Goal: Transaction & Acquisition: Purchase product/service

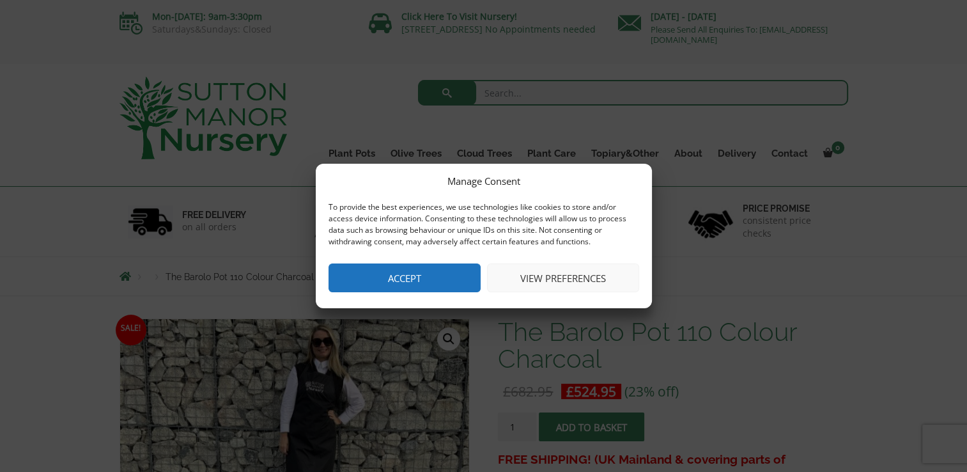
click at [442, 273] on button "Accept" at bounding box center [404, 277] width 152 height 29
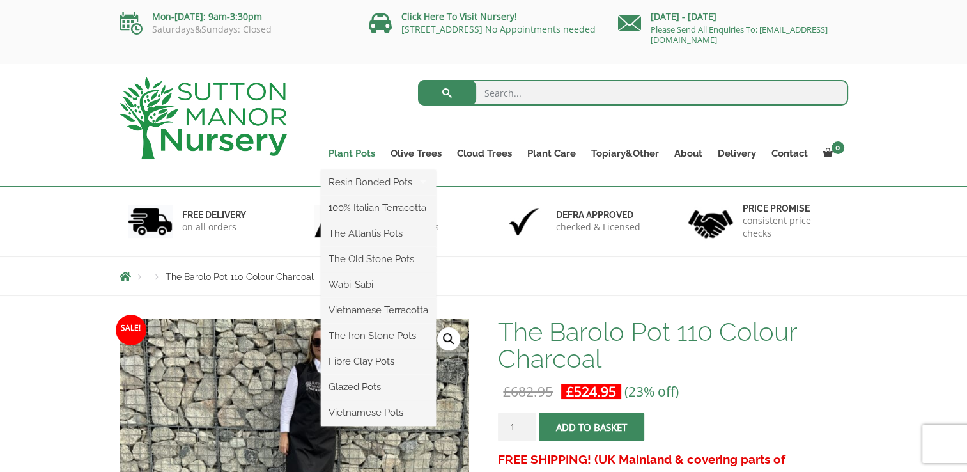
click at [342, 148] on link "Plant Pots" at bounding box center [352, 153] width 62 height 18
click at [347, 387] on link "Glazed Pots" at bounding box center [378, 386] width 115 height 19
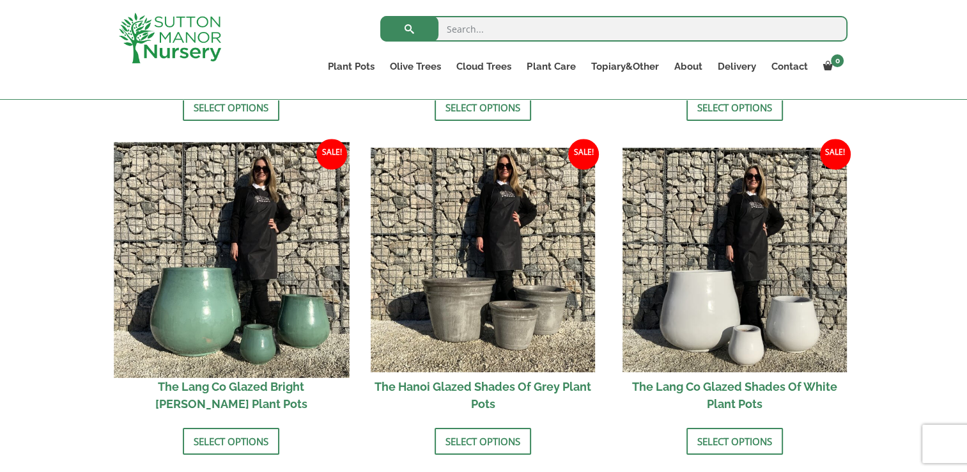
scroll to position [1342, 0]
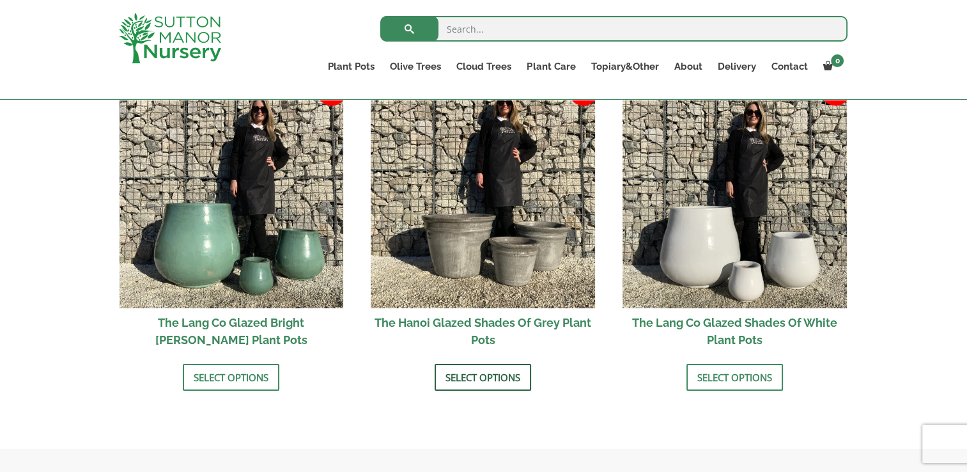
click at [500, 379] on link "Select options" at bounding box center [483, 377] width 96 height 27
